Goal: Use online tool/utility: Utilize a website feature to perform a specific function

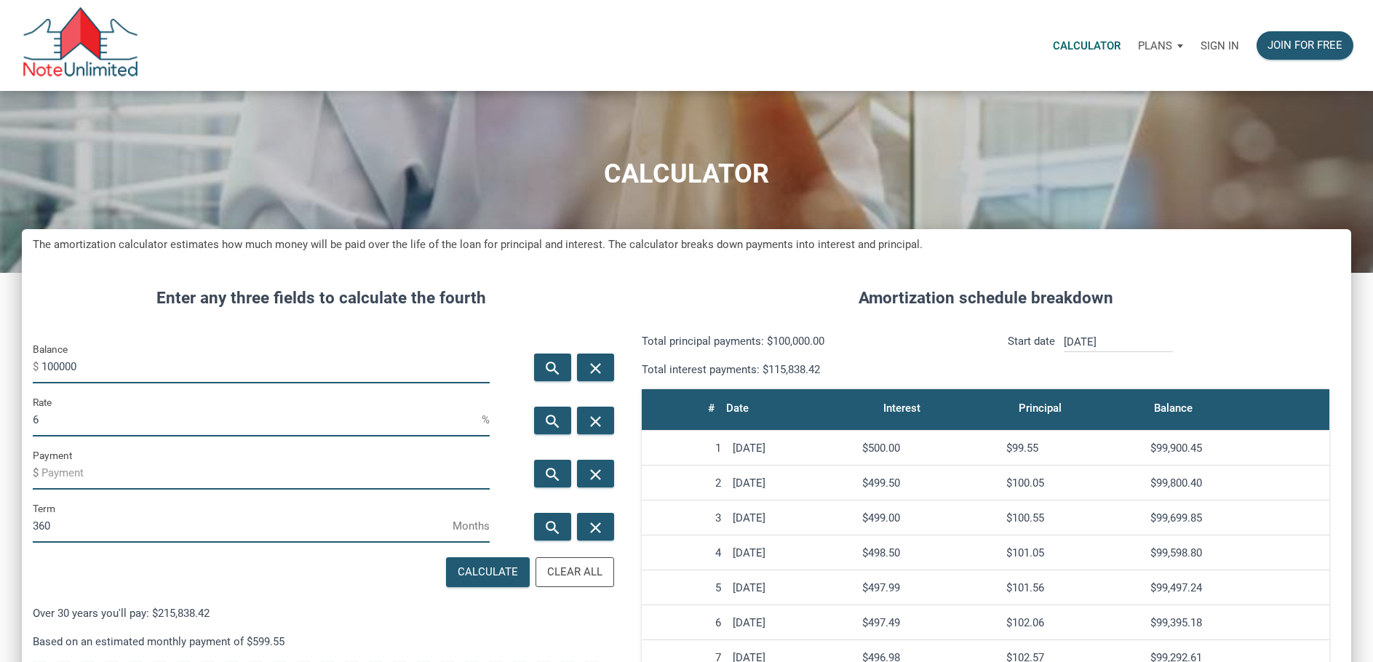
scroll to position [797, 1329]
click at [1213, 44] on p "Sign in" at bounding box center [1219, 45] width 39 height 13
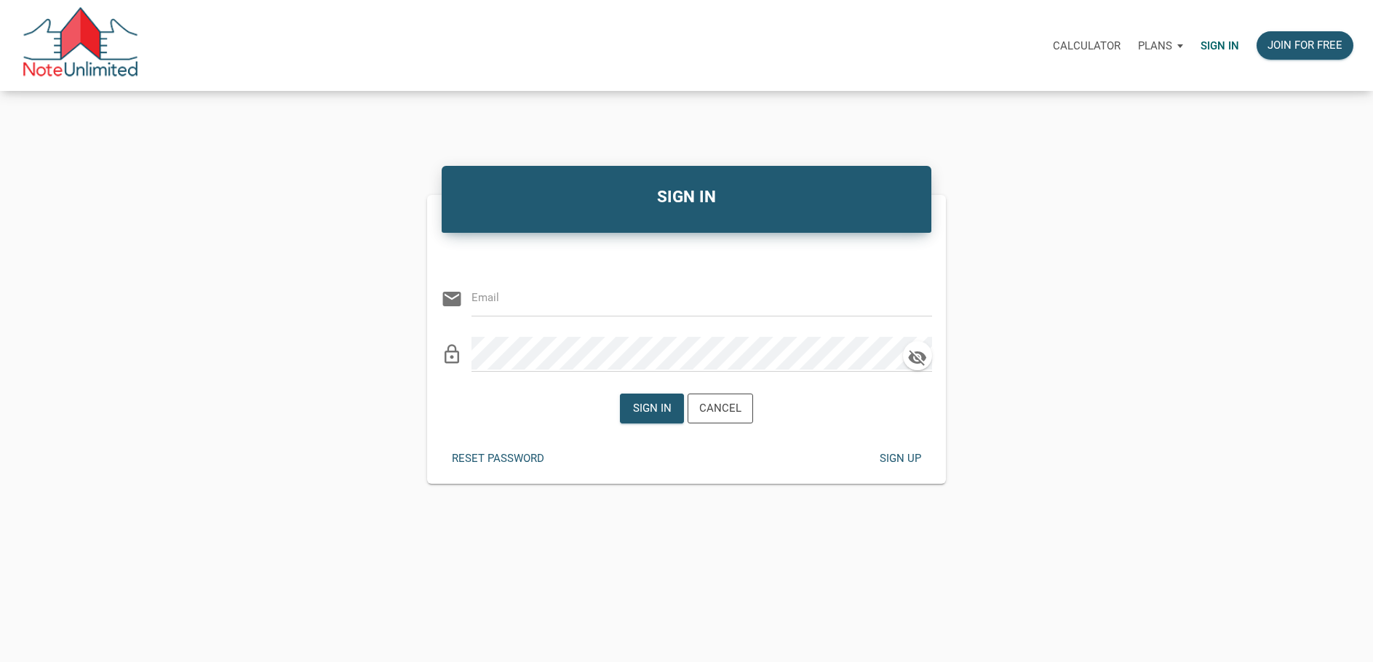
click at [1101, 301] on div "SIGN IN Or Be Classical email lock_outline Sign in Cancel Reset password Sign u…" at bounding box center [686, 322] width 1373 height 322
type input "[EMAIL_ADDRESS][DOMAIN_NAME]"
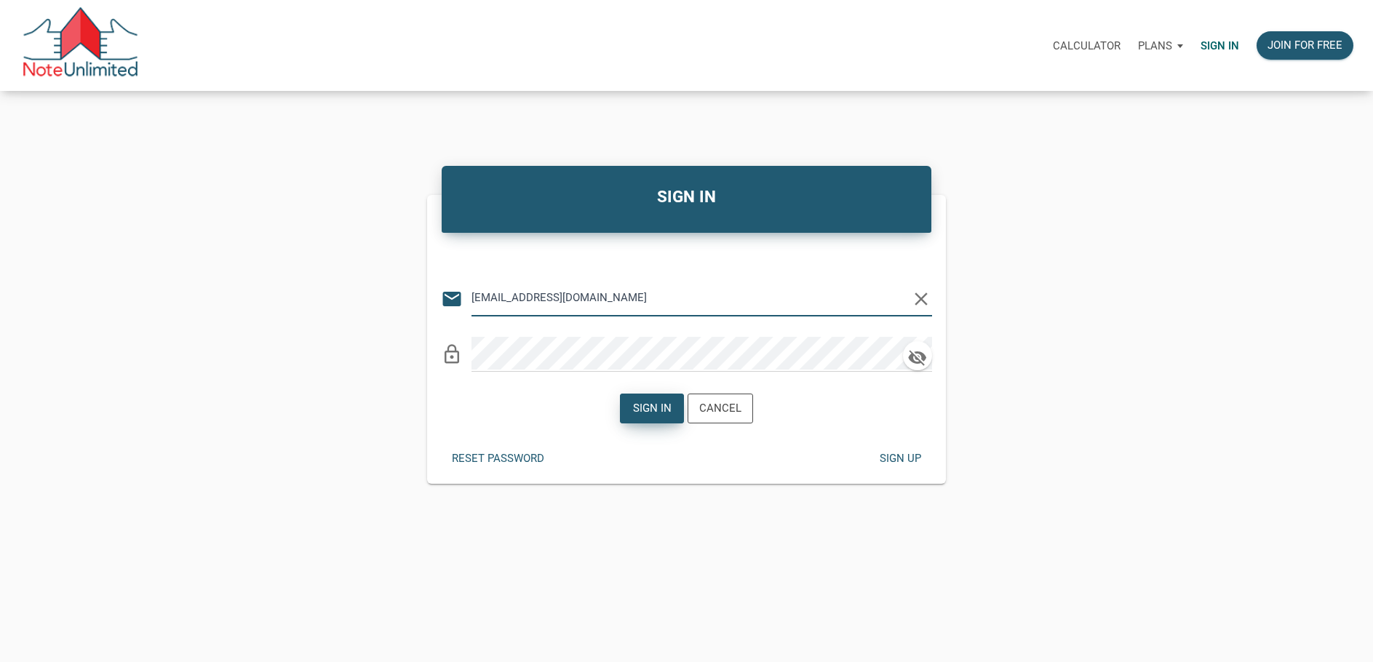
click at [655, 408] on div "Sign in" at bounding box center [651, 408] width 39 height 17
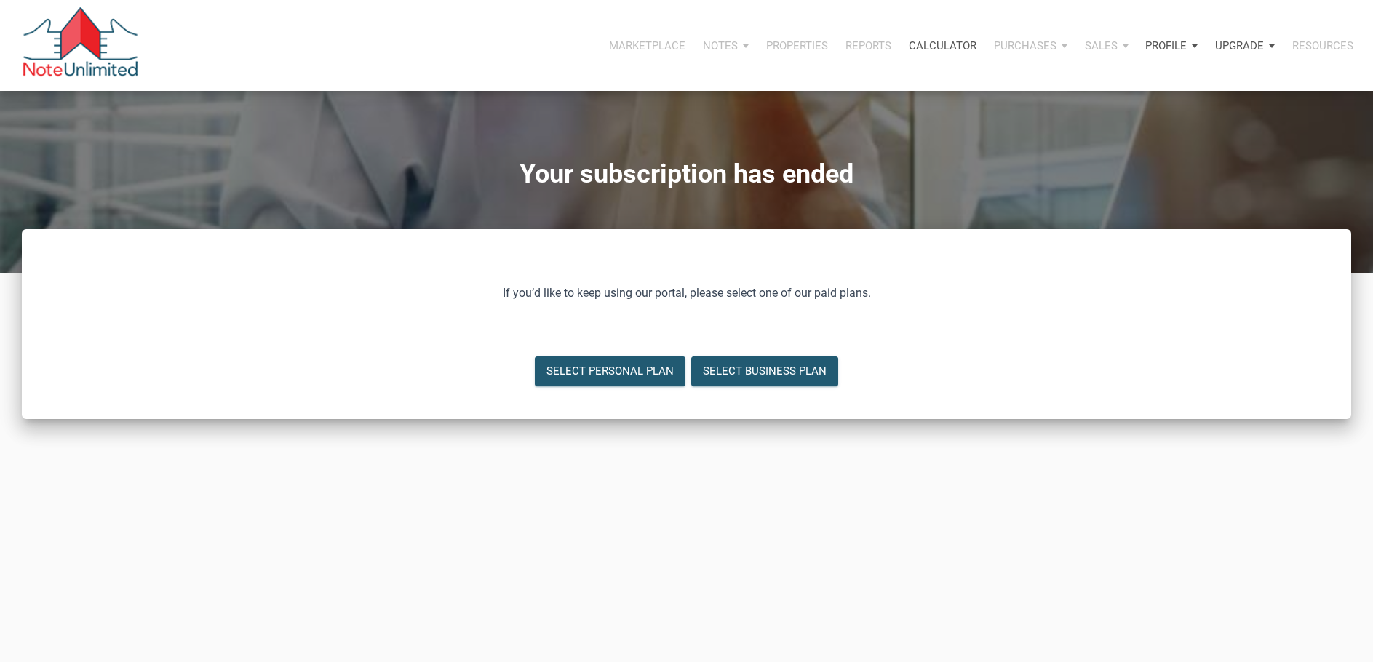
click at [935, 44] on p "Calculator" at bounding box center [943, 45] width 68 height 13
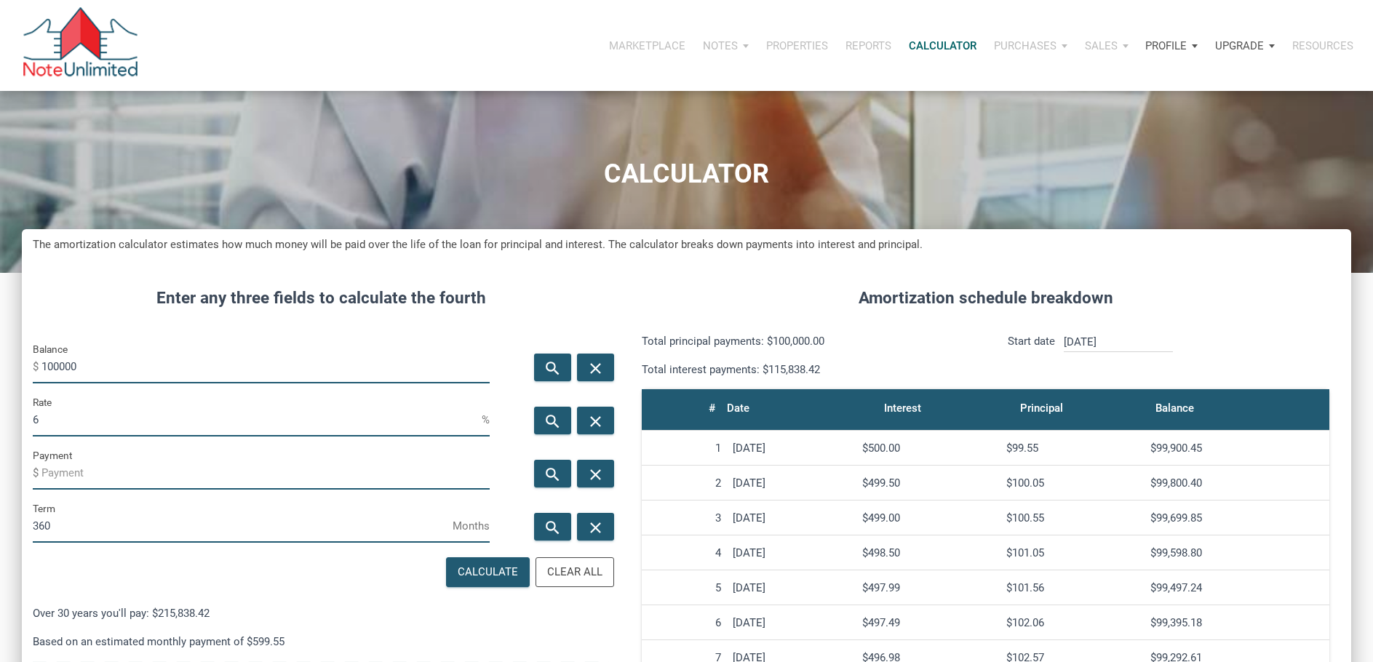
scroll to position [797, 1329]
click at [584, 567] on div "Clear All" at bounding box center [574, 572] width 55 height 17
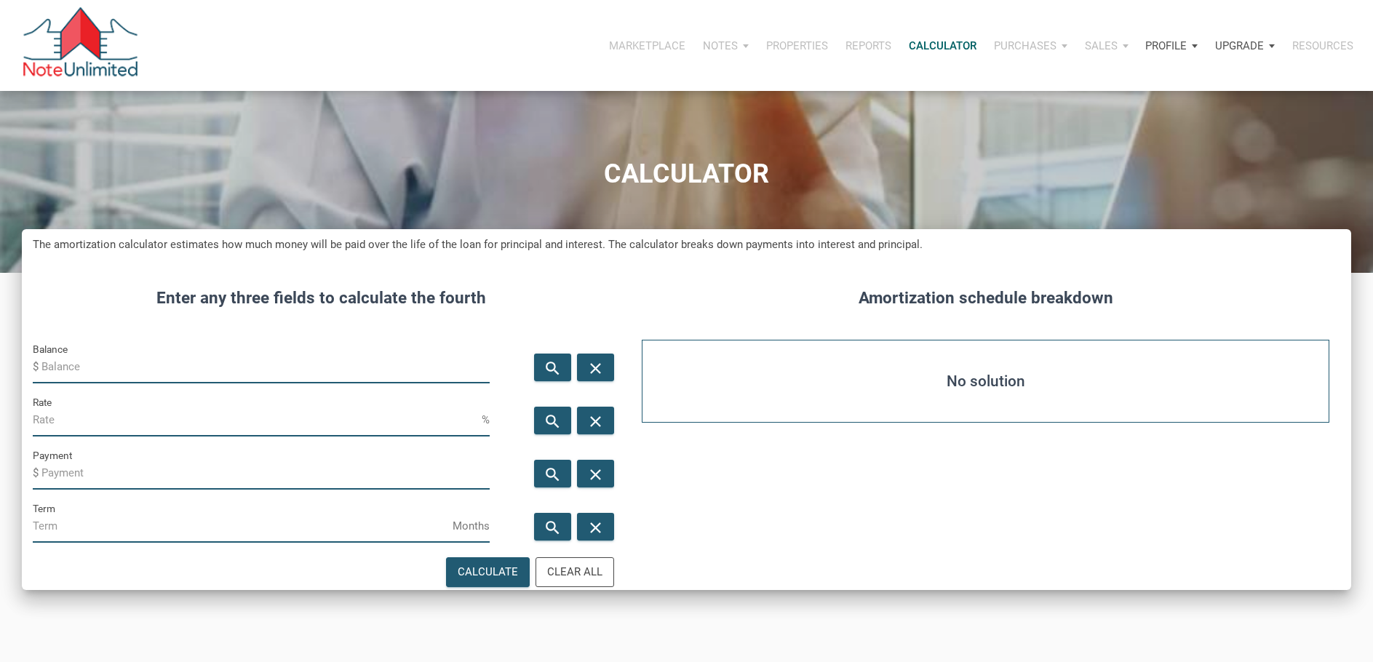
drag, startPoint x: 53, startPoint y: 362, endPoint x: 89, endPoint y: 362, distance: 36.4
click at [57, 362] on input "Balance" at bounding box center [265, 367] width 448 height 33
type input "600000"
drag, startPoint x: 51, startPoint y: 417, endPoint x: 99, endPoint y: 432, distance: 50.4
click at [55, 417] on input "Rate" at bounding box center [257, 420] width 449 height 33
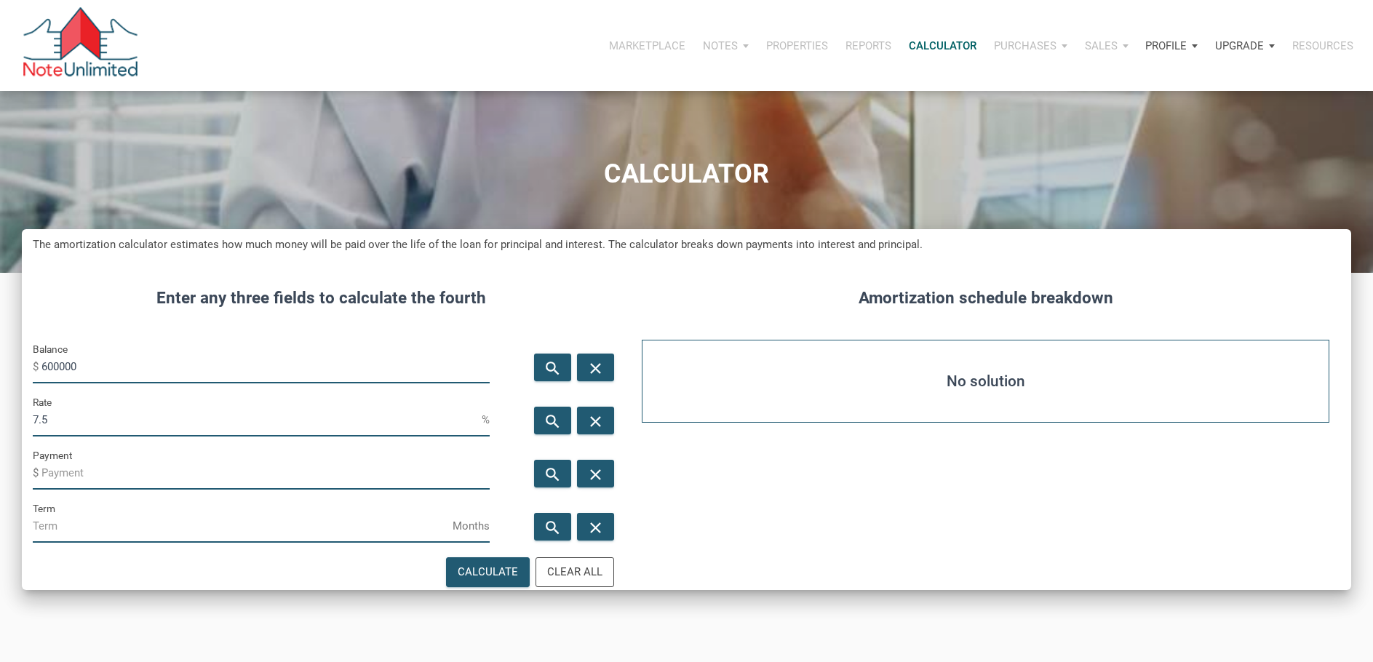
type input "7.5"
click at [67, 527] on input "Term" at bounding box center [243, 526] width 420 height 33
type input "360"
click at [485, 568] on div "Calculate" at bounding box center [488, 572] width 60 height 17
type input "-4195.29"
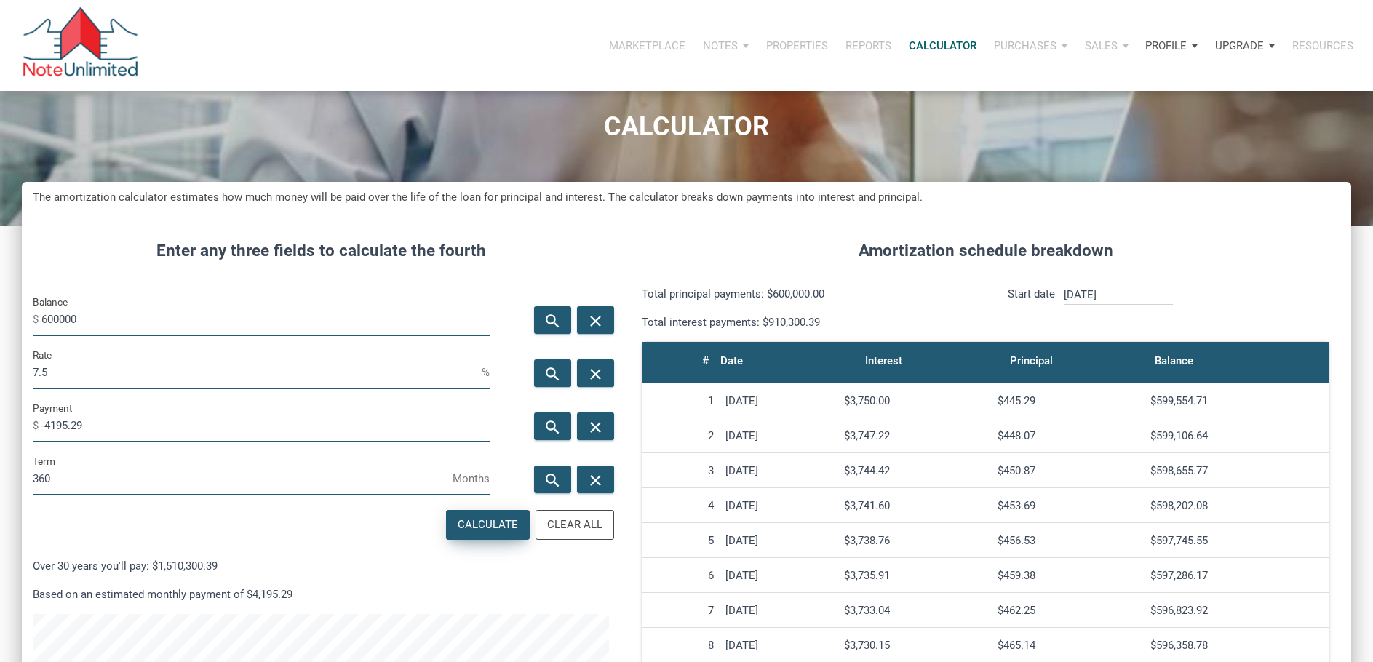
scroll to position [73, 0]
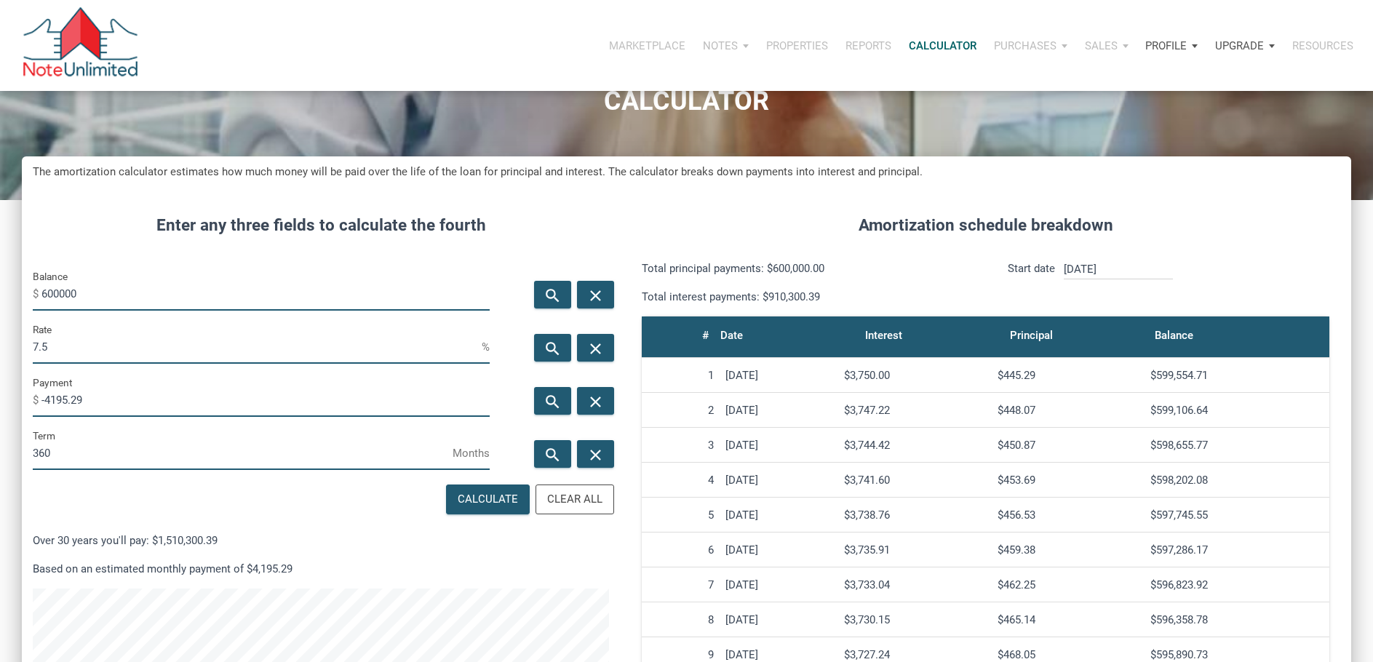
drag, startPoint x: 76, startPoint y: 348, endPoint x: 20, endPoint y: 353, distance: 56.2
click at [20, 353] on div "CALCULATOR The amortization calculator estimates how much money will be paid ov…" at bounding box center [686, 485] width 1373 height 935
type input "8"
click at [490, 495] on div "Calculate" at bounding box center [488, 499] width 60 height 17
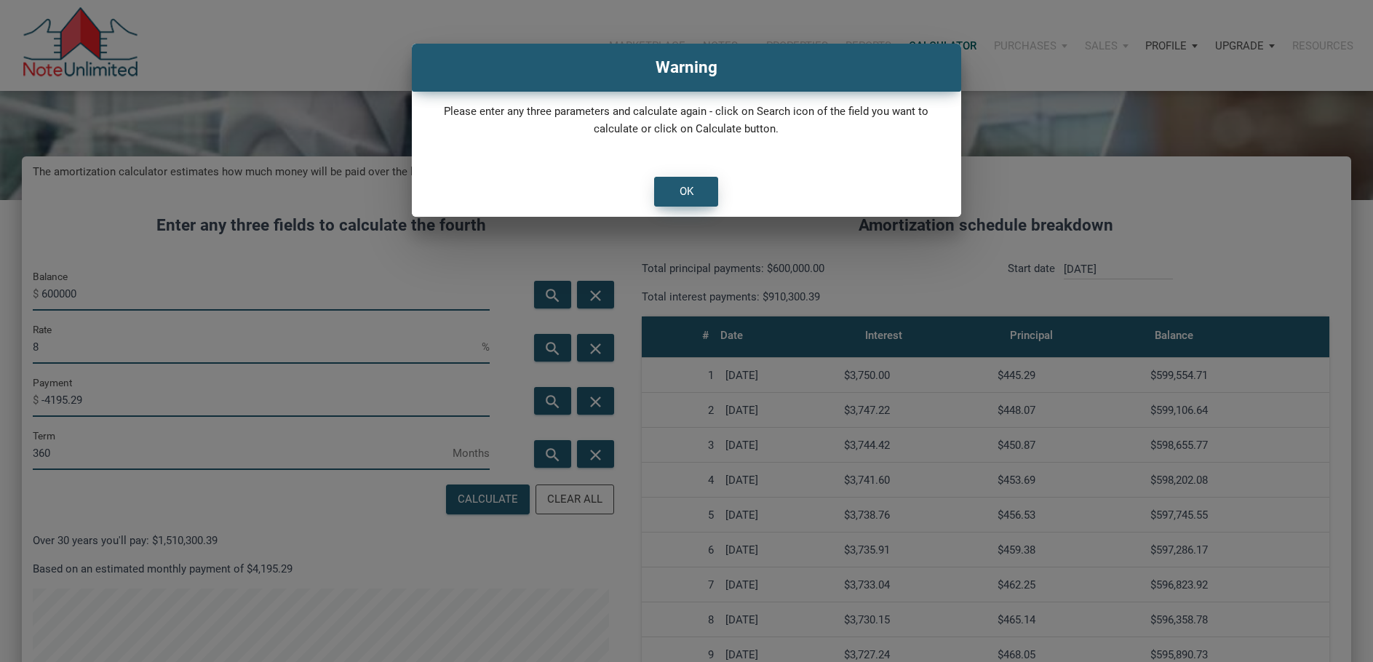
click at [688, 190] on div "OK" at bounding box center [686, 191] width 14 height 17
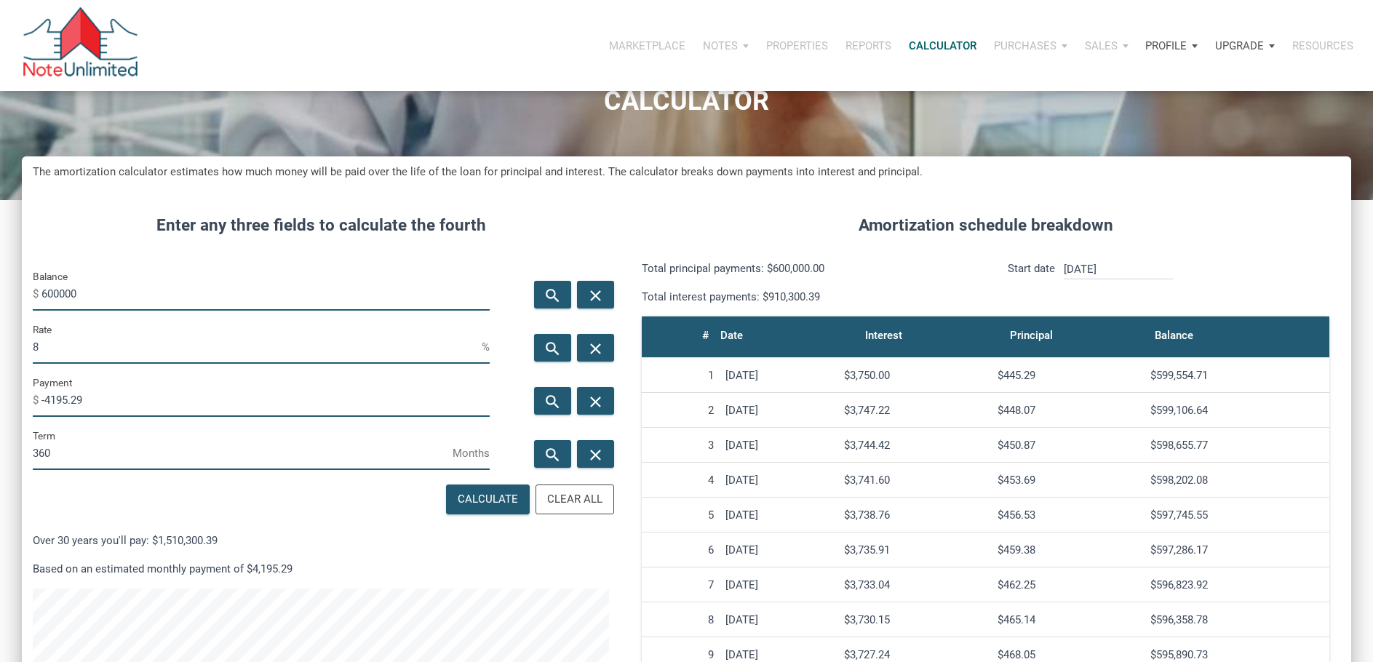
drag, startPoint x: 99, startPoint y: 396, endPoint x: 41, endPoint y: 401, distance: 58.4
click at [41, 401] on div "Payment $ -4195.29" at bounding box center [261, 396] width 457 height 42
click at [486, 496] on div "Calculate" at bounding box center [488, 499] width 60 height 17
type input "-4402.59"
